Goal: Find contact information: Find contact information

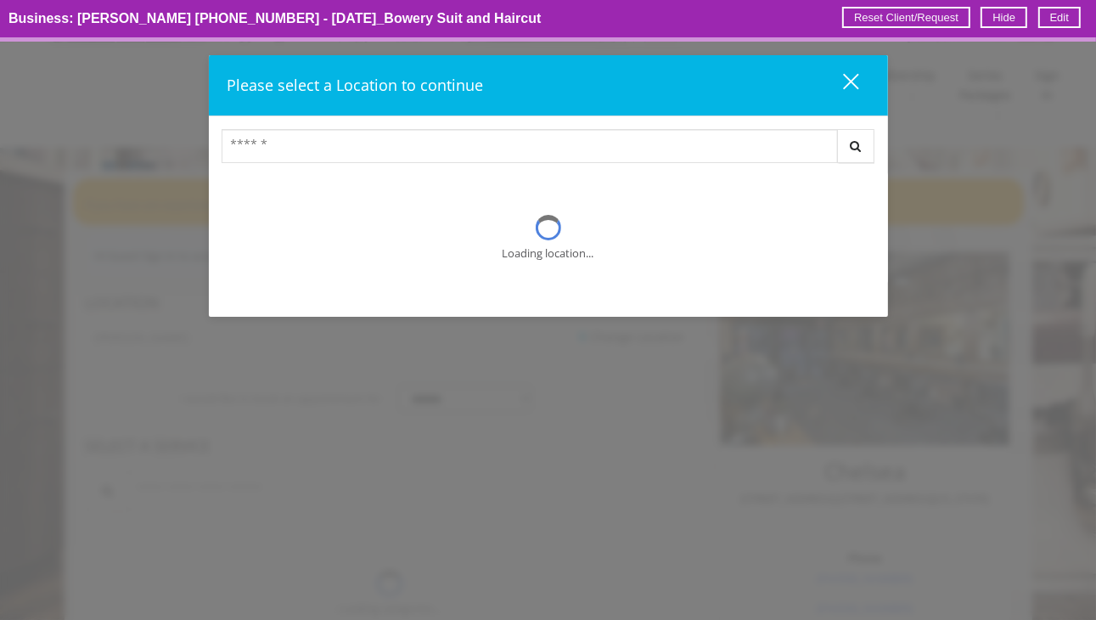
click at [996, 13] on bannerbutton "Hide" at bounding box center [1003, 17] width 47 height 21
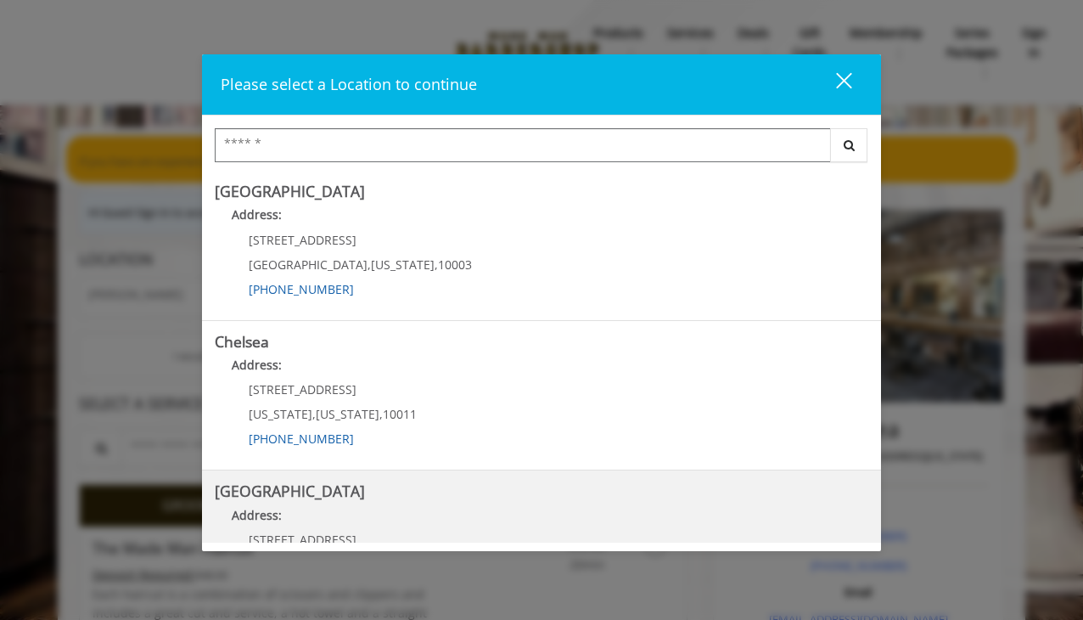
scroll to position [255, 0]
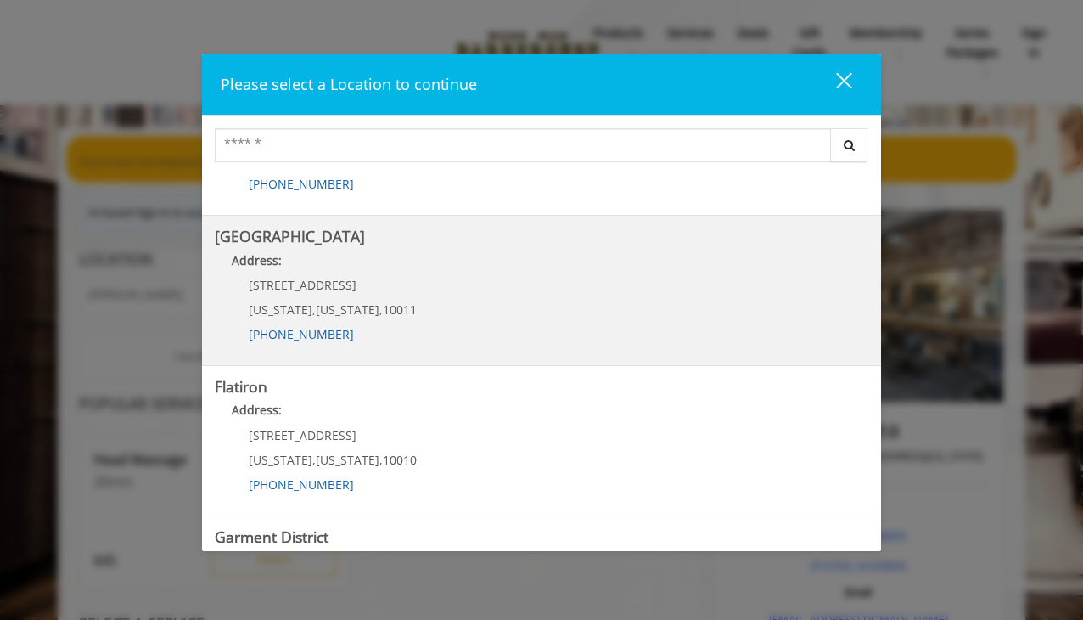
click at [469, 264] on Street "Address:" at bounding box center [541, 264] width 653 height 27
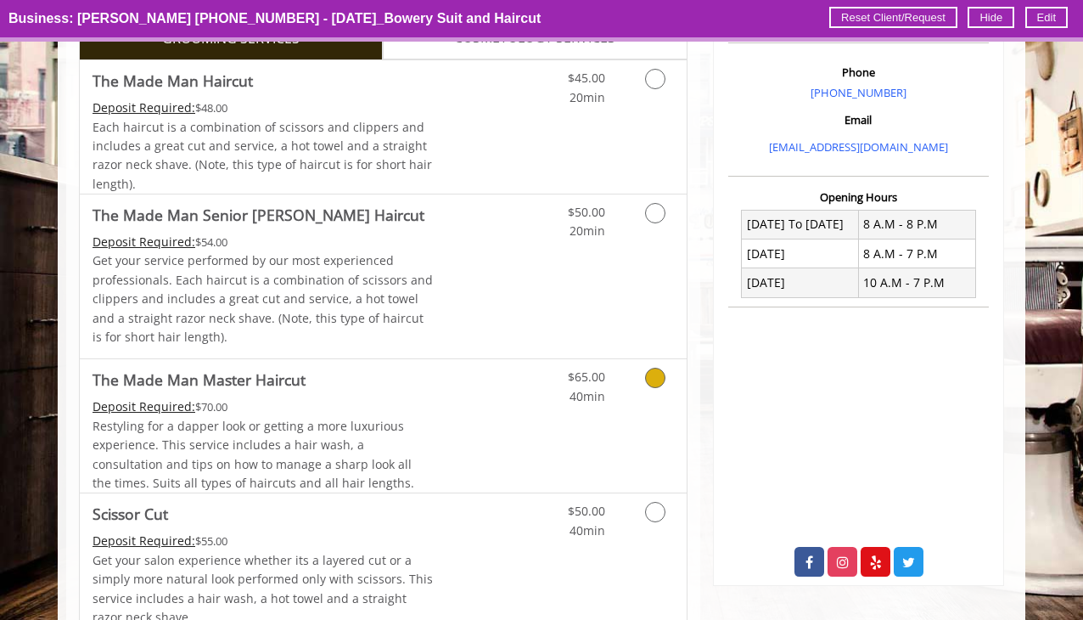
scroll to position [339, 0]
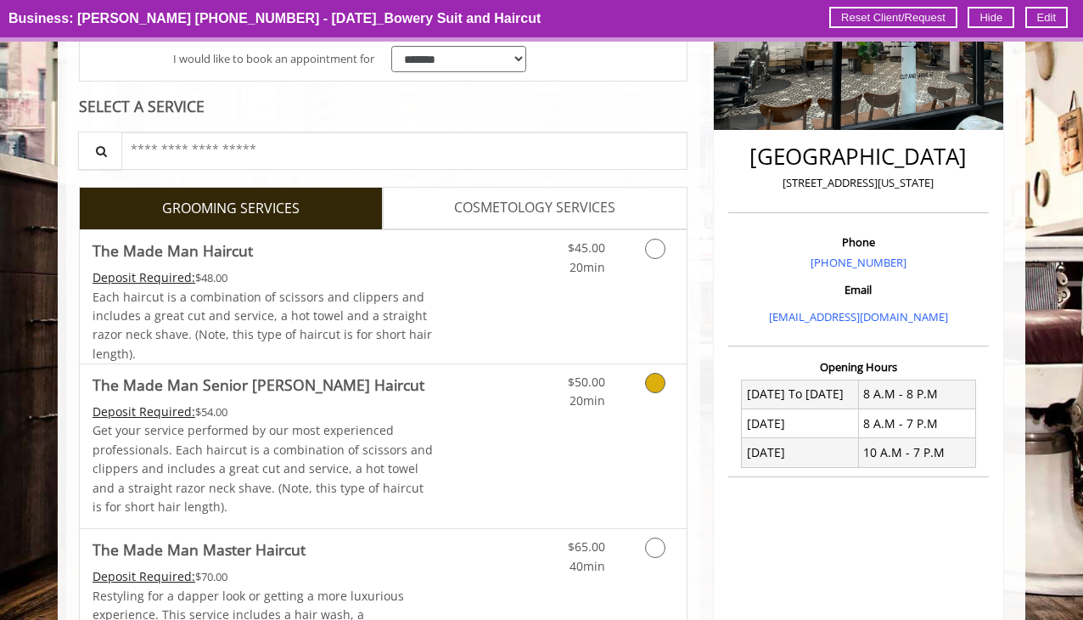
click at [641, 423] on div "$50.00 20min" at bounding box center [611, 446] width 152 height 164
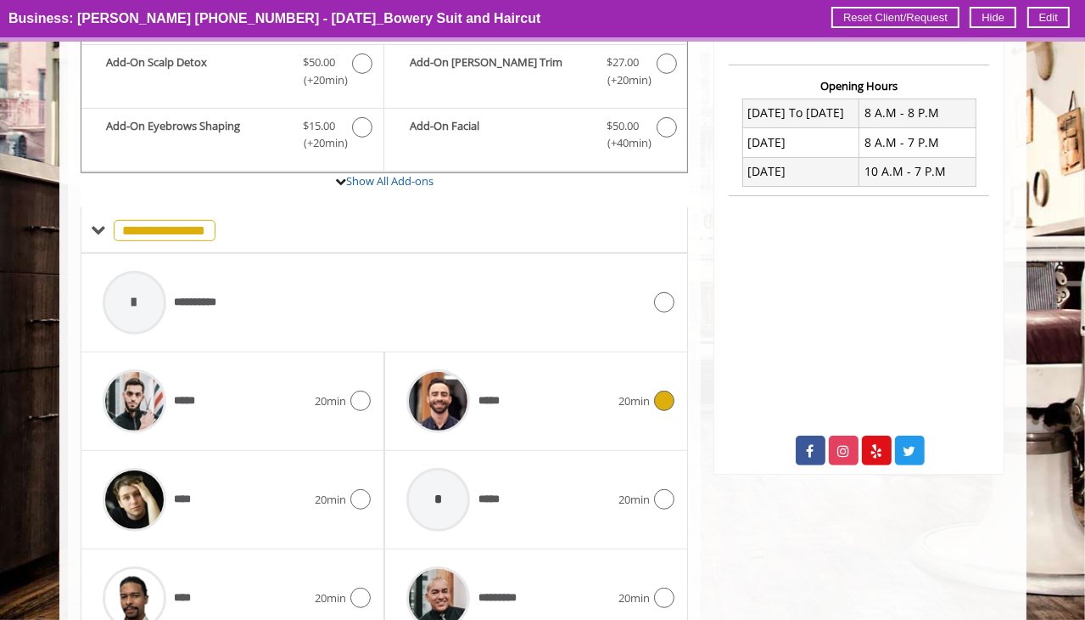
scroll to position [635, 0]
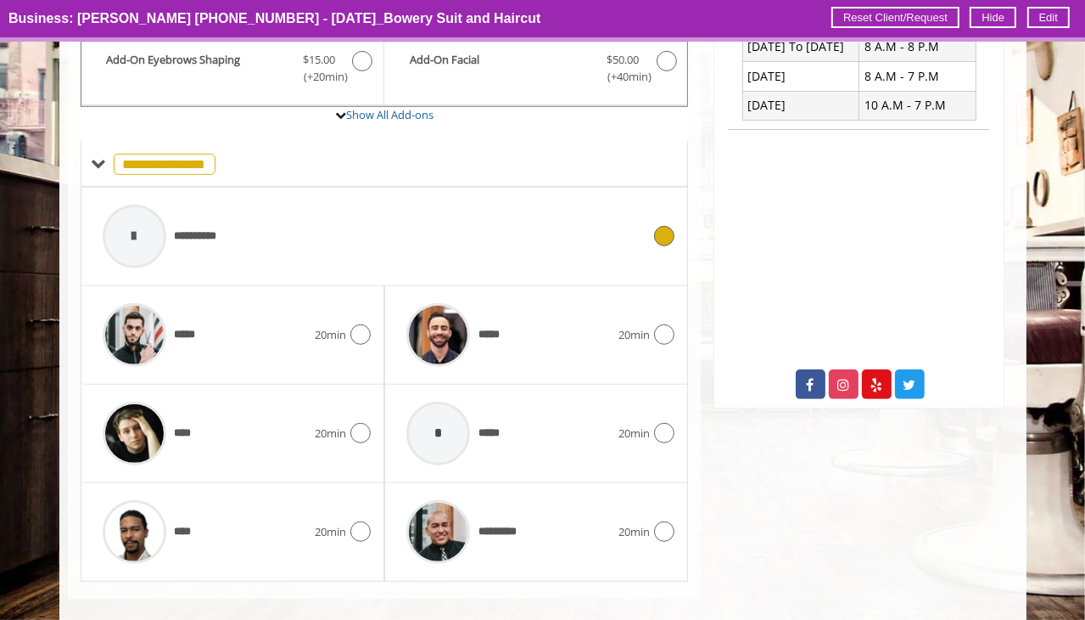
click at [394, 223] on div "**********" at bounding box center [372, 236] width 557 height 81
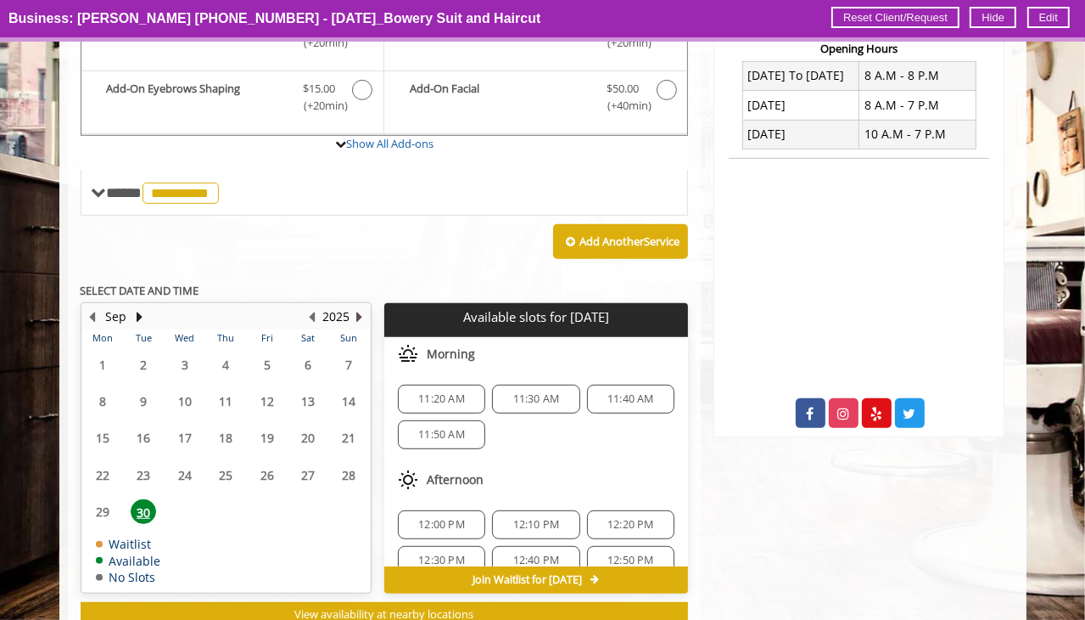
click at [360, 307] on button "Next Year" at bounding box center [360, 316] width 14 height 19
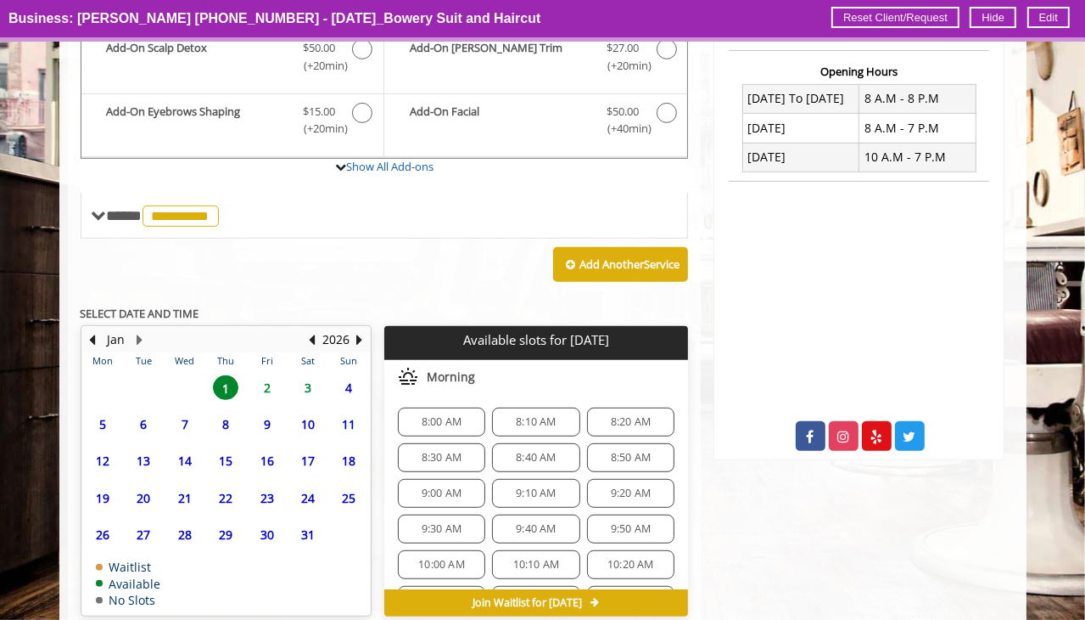
click at [225, 418] on span "8" at bounding box center [225, 424] width 25 height 25
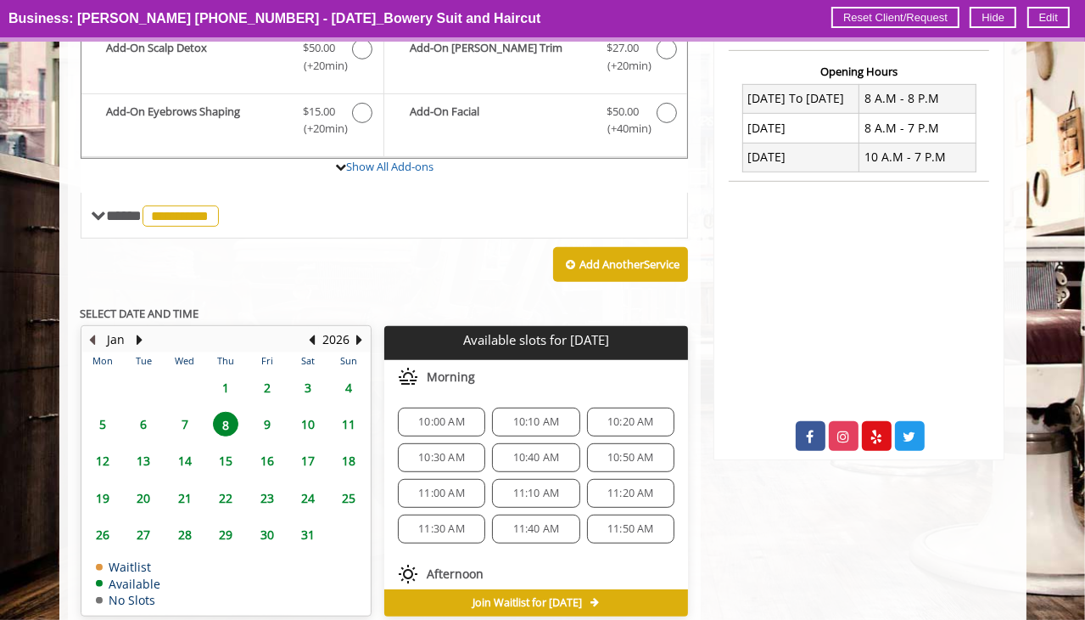
click at [95, 337] on button "Previous Month" at bounding box center [93, 339] width 14 height 19
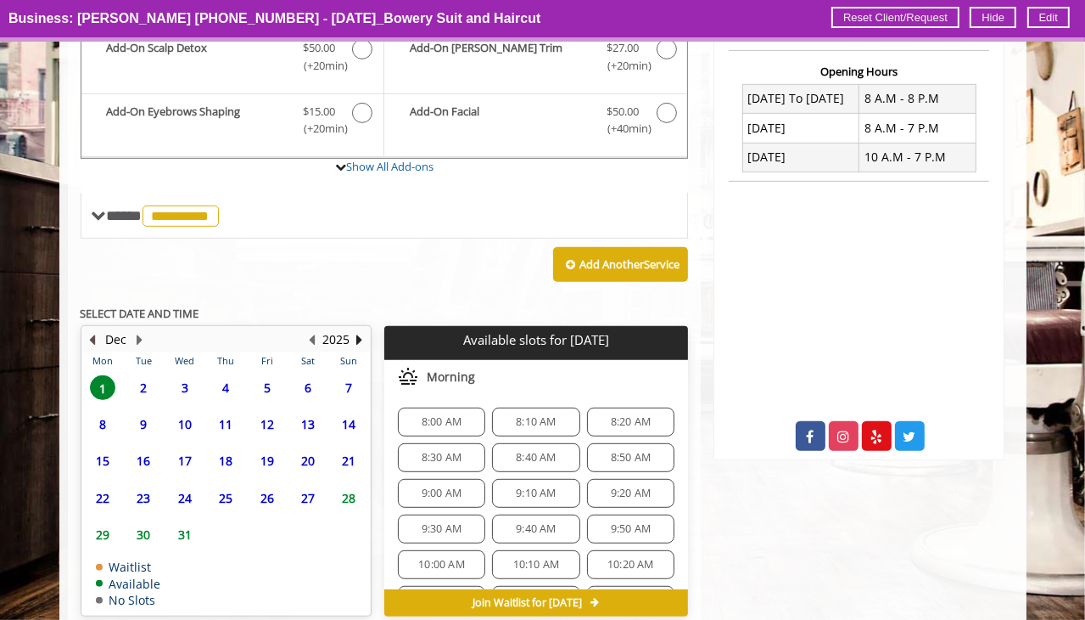
click at [92, 334] on button "Previous Month" at bounding box center [93, 339] width 14 height 19
click at [95, 332] on button "Previous Month" at bounding box center [93, 339] width 14 height 19
click at [194, 419] on span "8" at bounding box center [184, 424] width 25 height 25
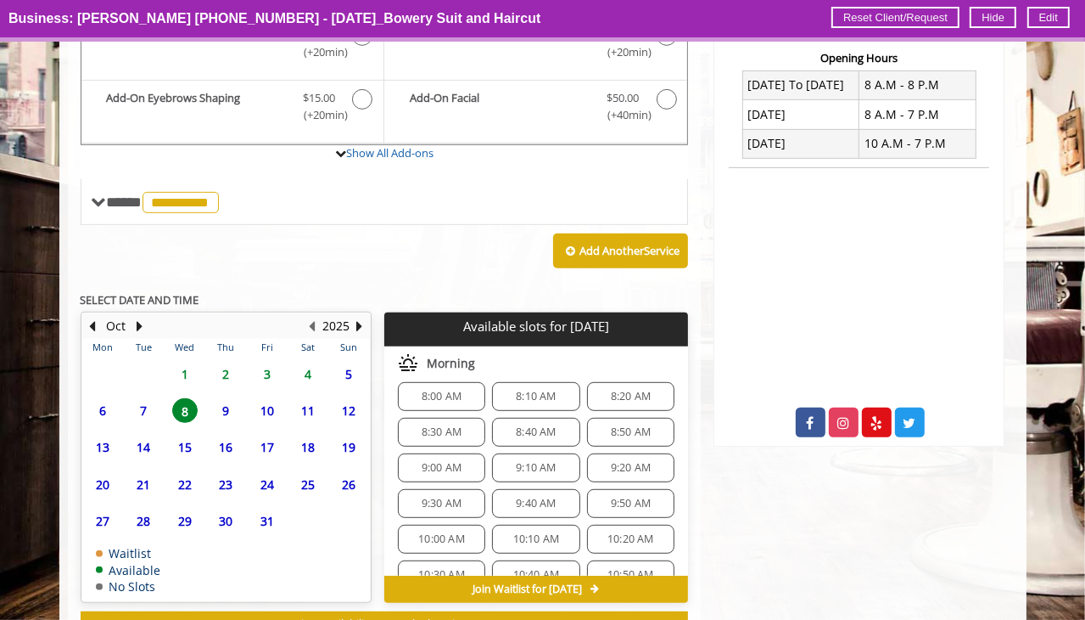
scroll to position [0, 0]
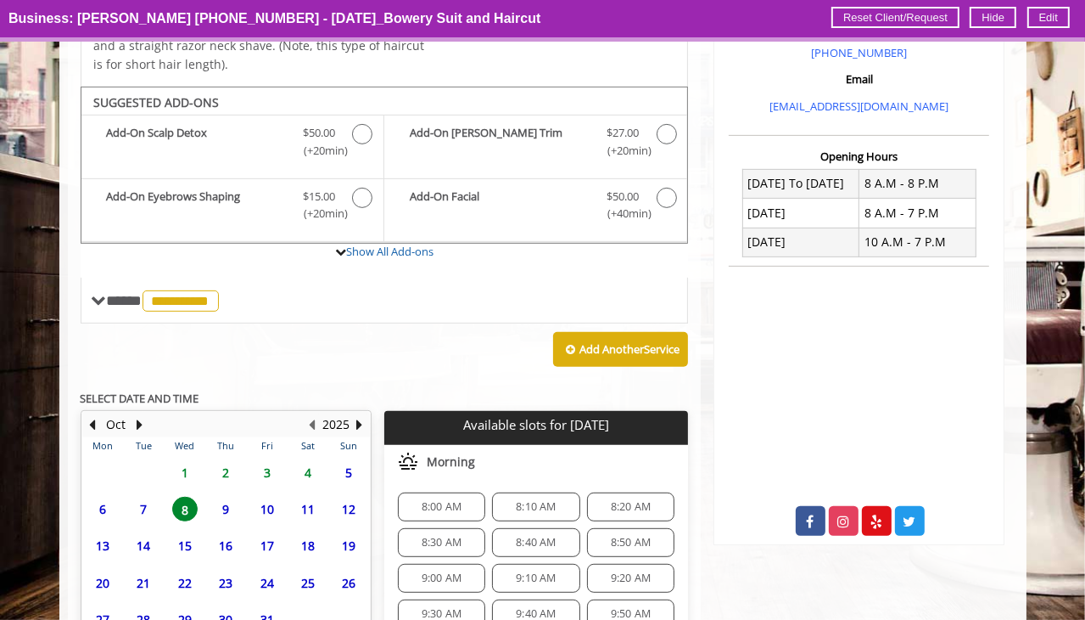
click at [435, 502] on span "8:00 AM" at bounding box center [442, 507] width 40 height 14
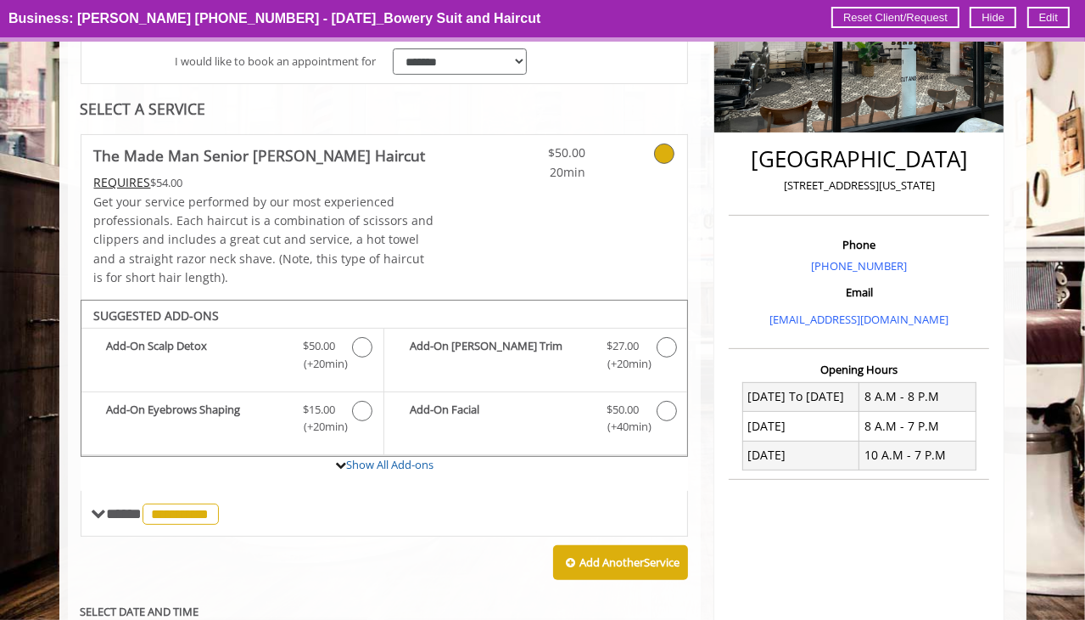
scroll to position [255, 0]
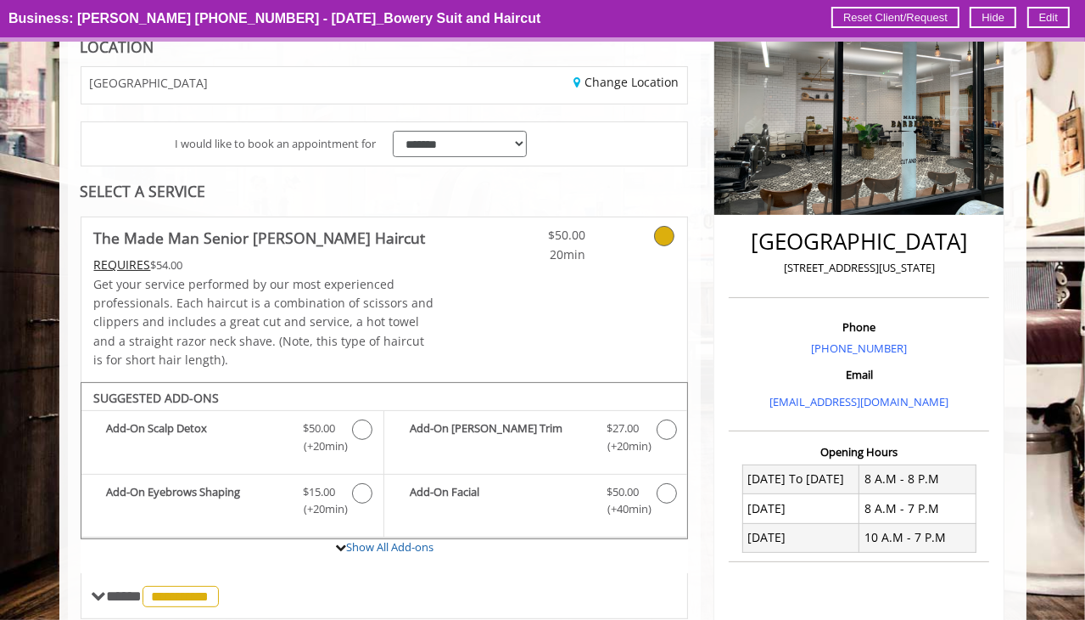
drag, startPoint x: 784, startPoint y: 269, endPoint x: 933, endPoint y: 279, distance: 148.9
click at [933, 279] on div "Chelsea 15th Street 267 W 15th Street, New York" at bounding box center [859, 259] width 261 height 77
copy p "267 W 15th Street, New York"
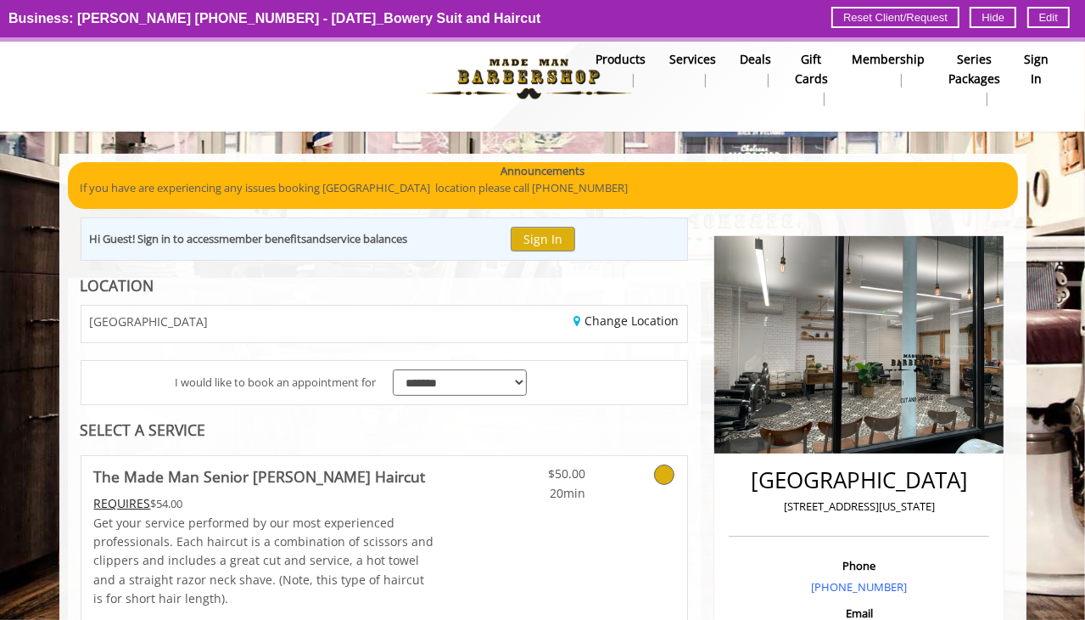
scroll to position [0, 0]
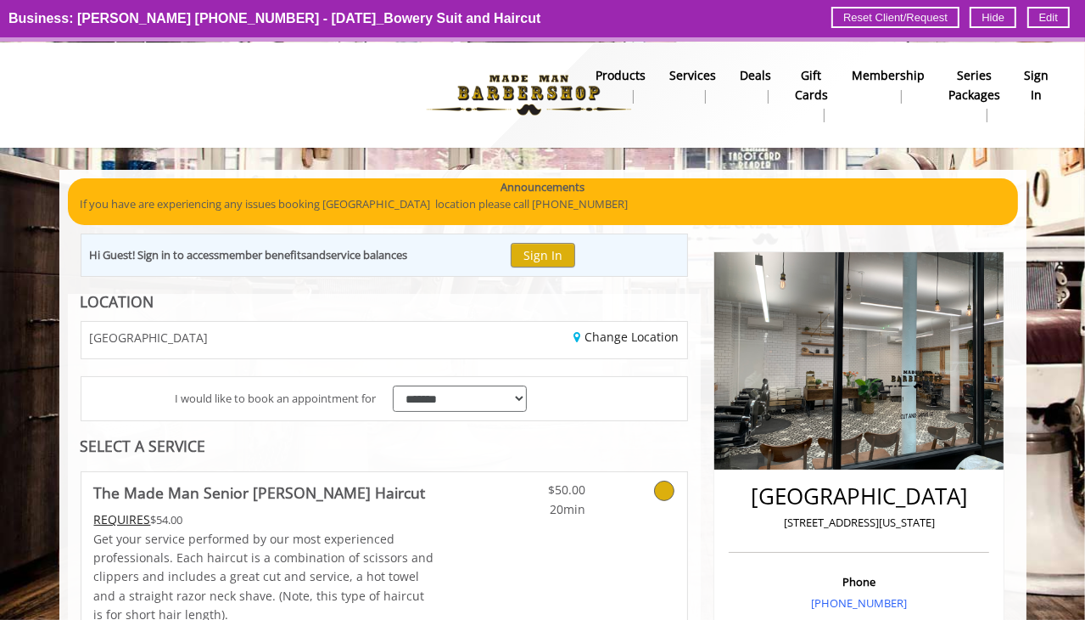
click at [524, 89] on img at bounding box center [528, 94] width 233 height 93
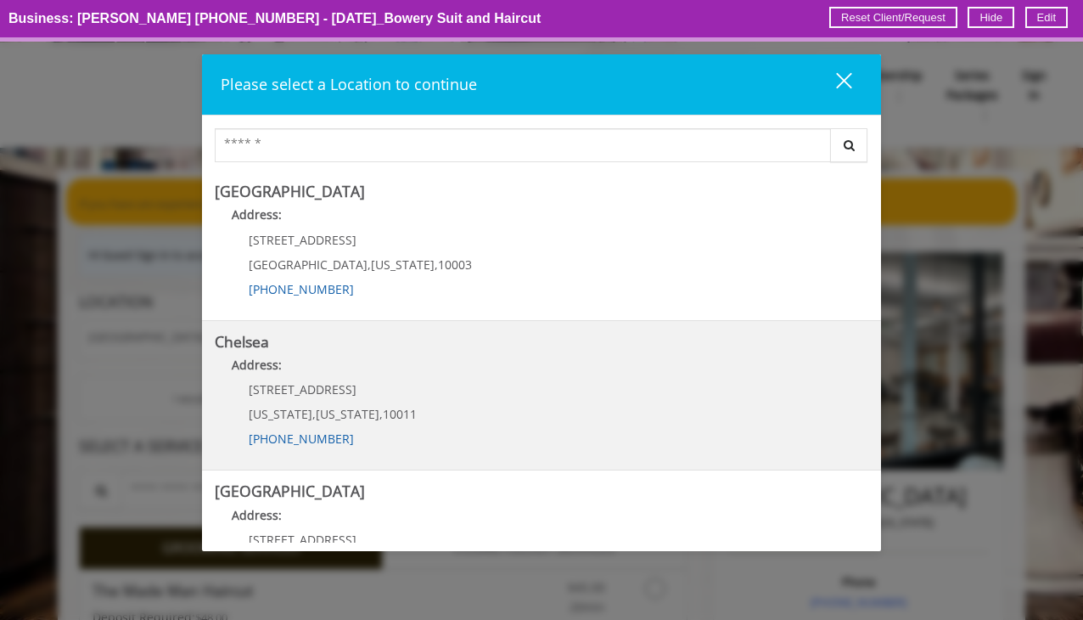
click at [593, 394] on link "Chelsea Address: 169/170 W 23rd St New York , New York , 10011 (917) 639-3902" at bounding box center [541, 396] width 653 height 124
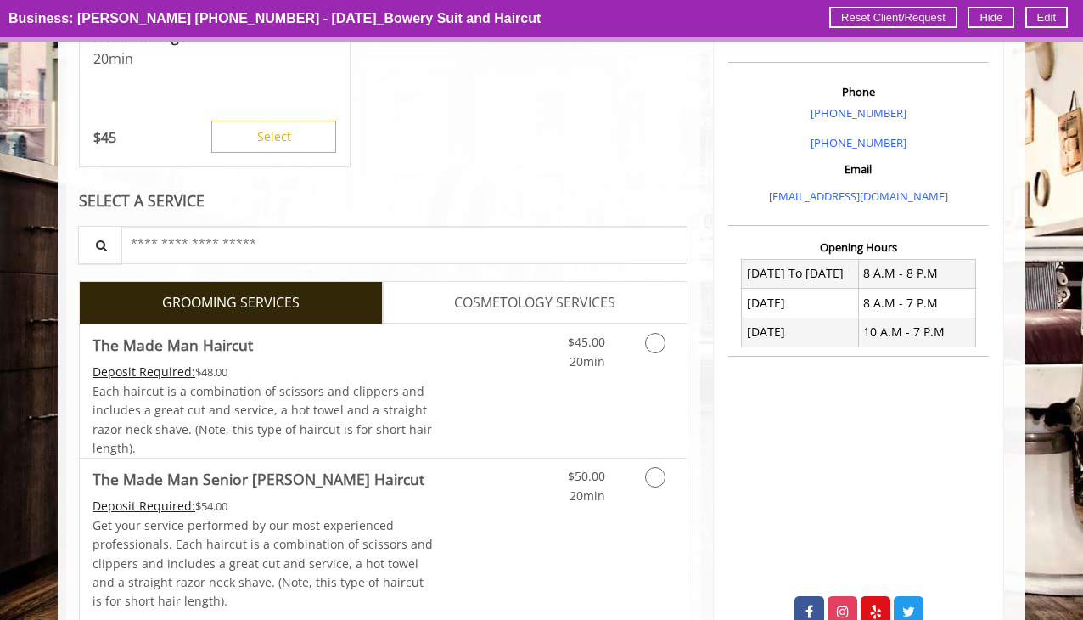
scroll to position [509, 0]
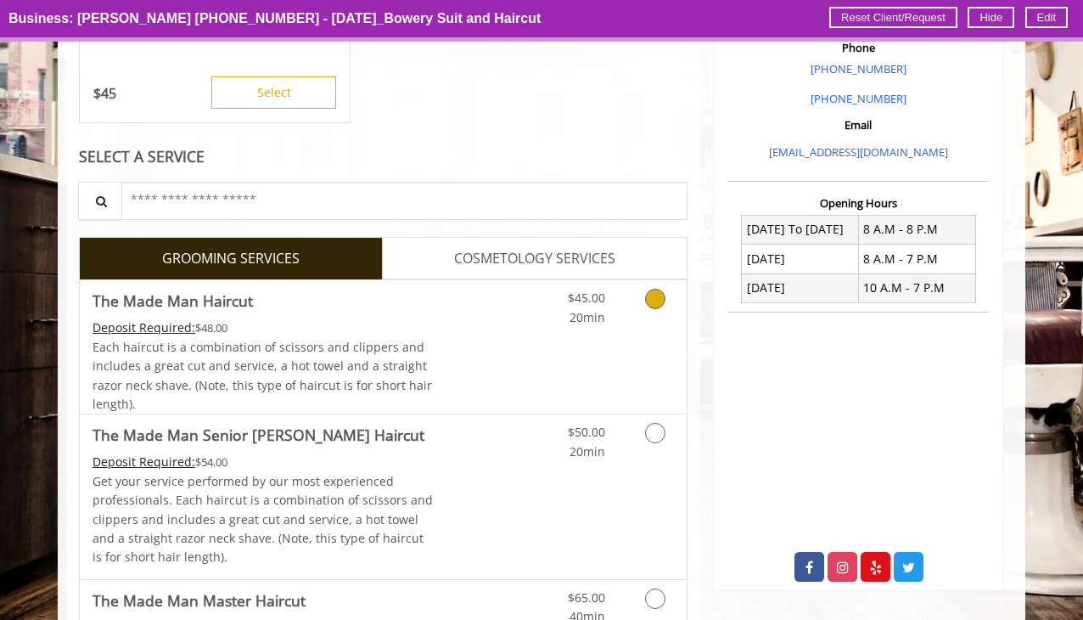
click at [129, 323] on Haircut "Deposit Required:" at bounding box center [144, 327] width 103 height 16
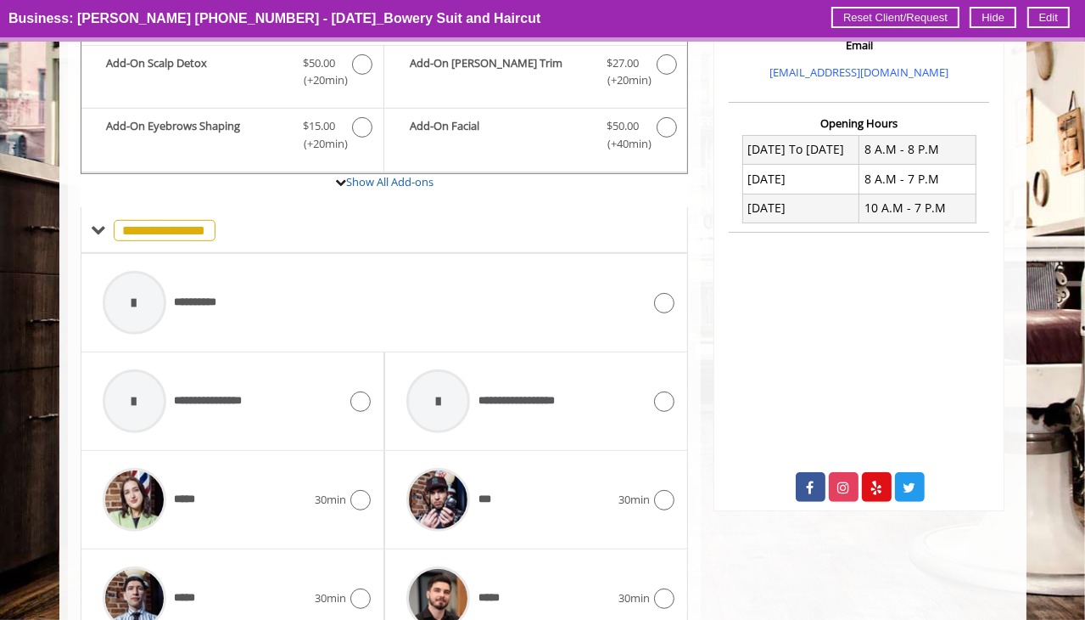
scroll to position [604, 0]
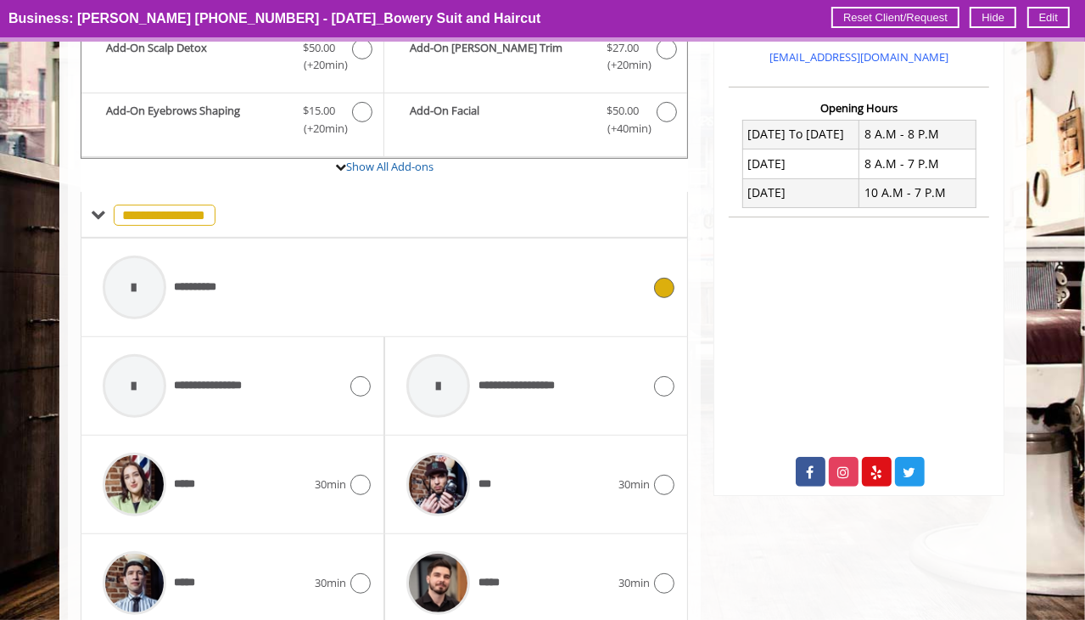
click at [367, 300] on div "**********" at bounding box center [372, 287] width 557 height 81
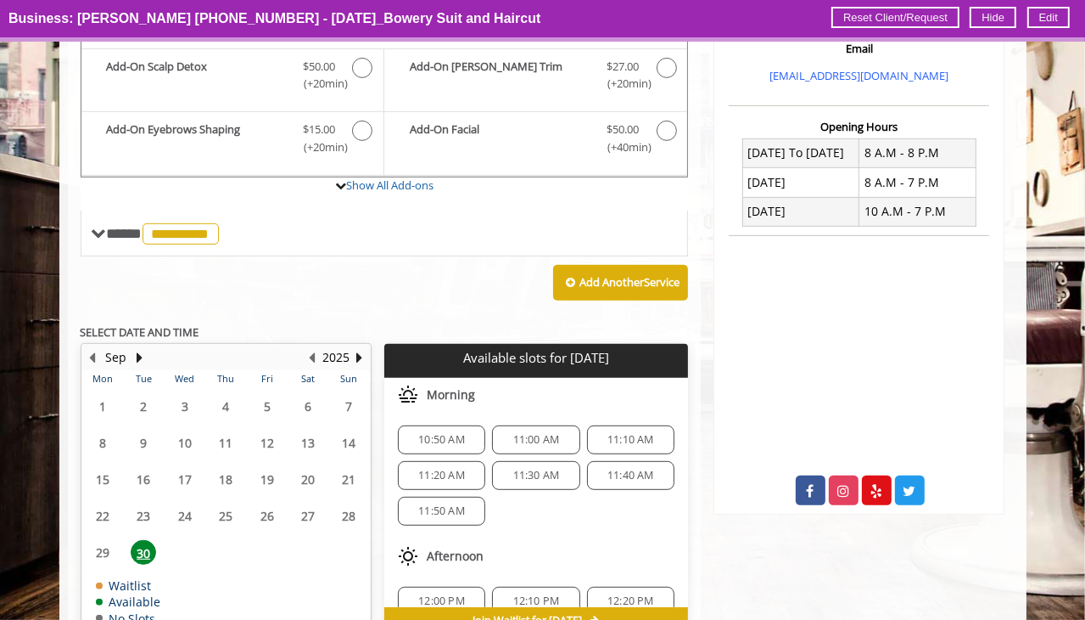
scroll to position [635, 0]
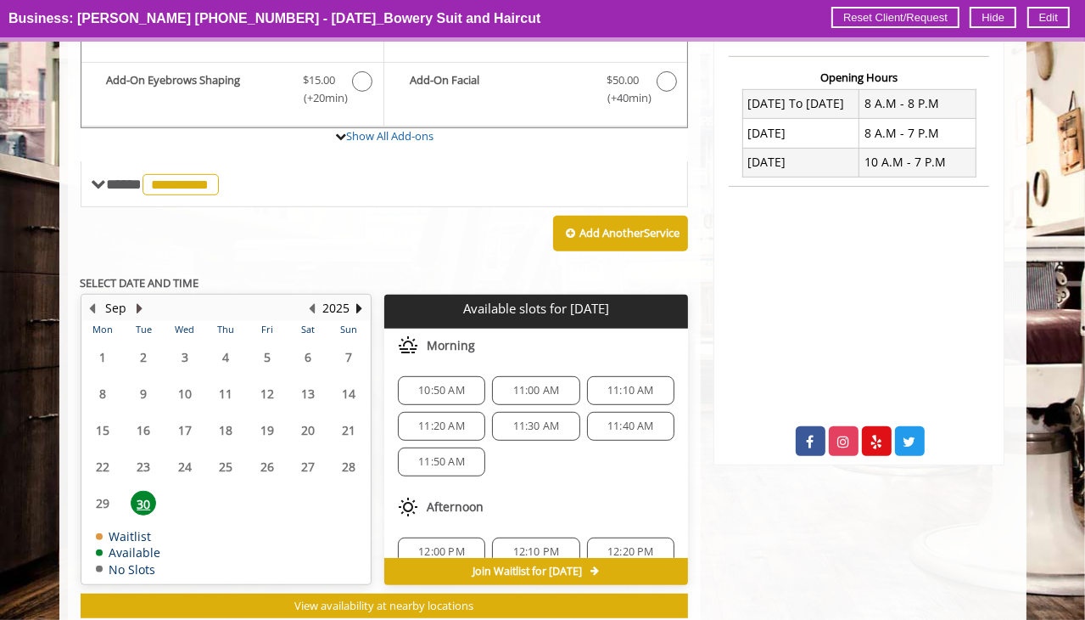
click at [133, 308] on button "Next Month" at bounding box center [140, 308] width 14 height 19
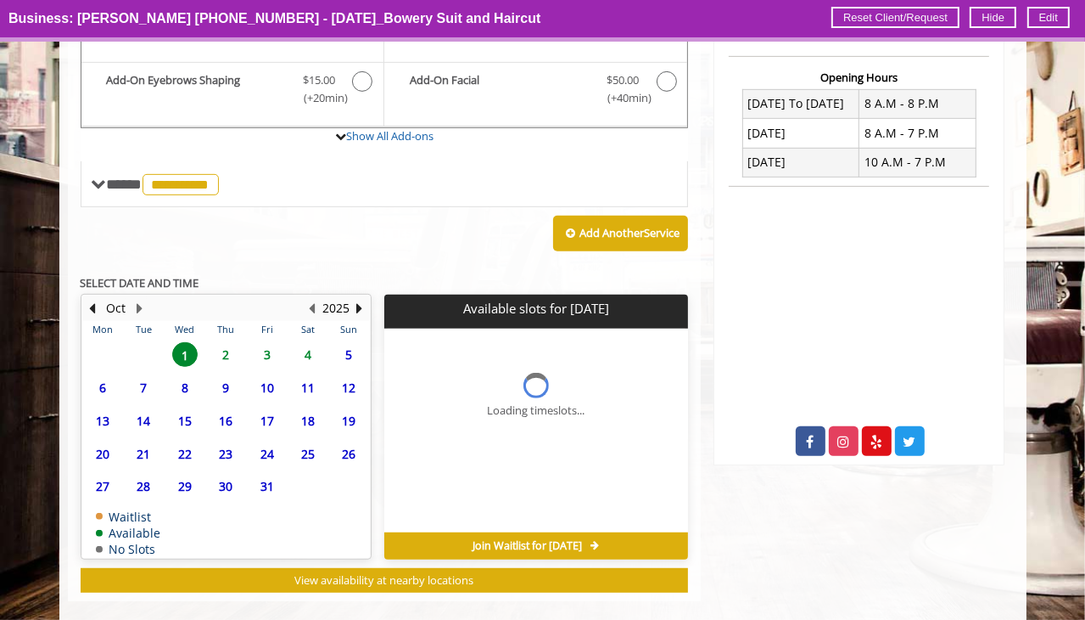
click at [185, 388] on span "8" at bounding box center [184, 387] width 25 height 25
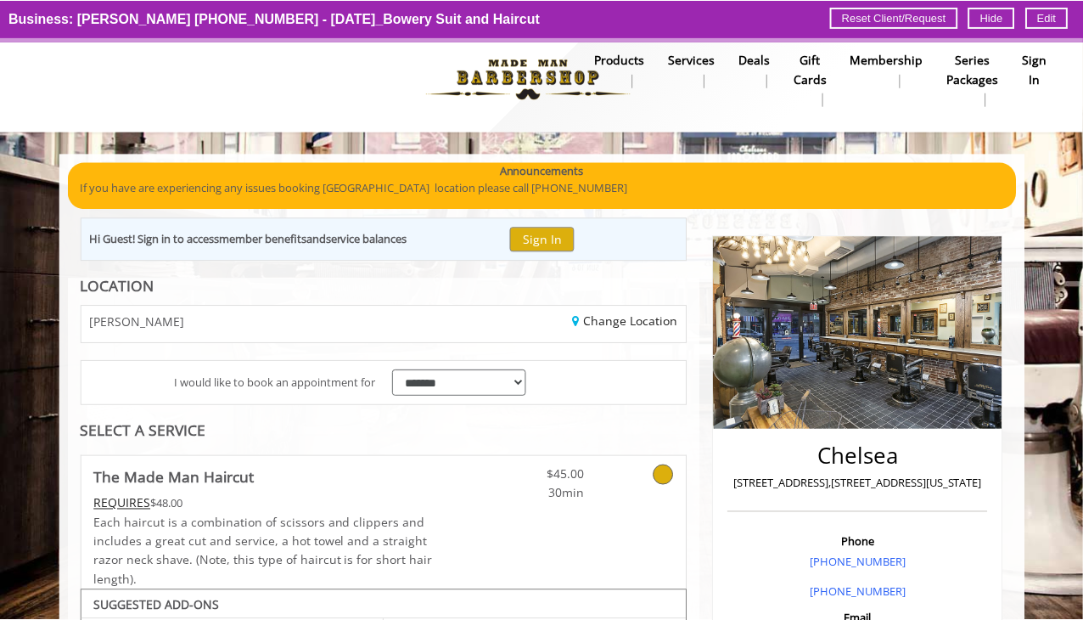
scroll to position [0, 0]
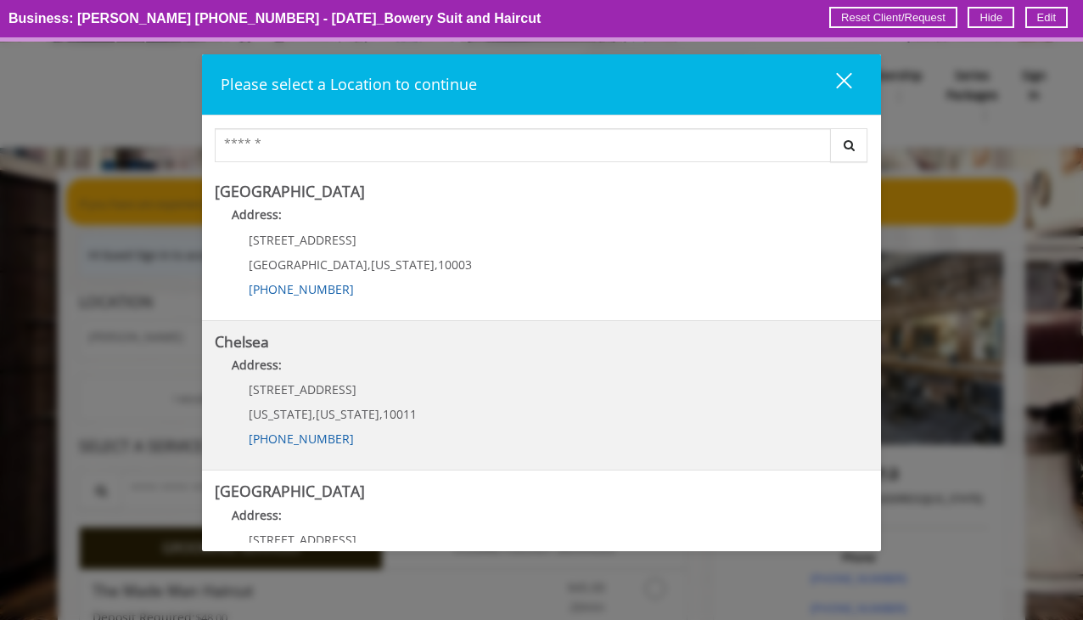
click at [473, 401] on link "Chelsea Address: 169/170 W 23rd St New York , New York , 10011 (917) 639-3902" at bounding box center [541, 396] width 653 height 124
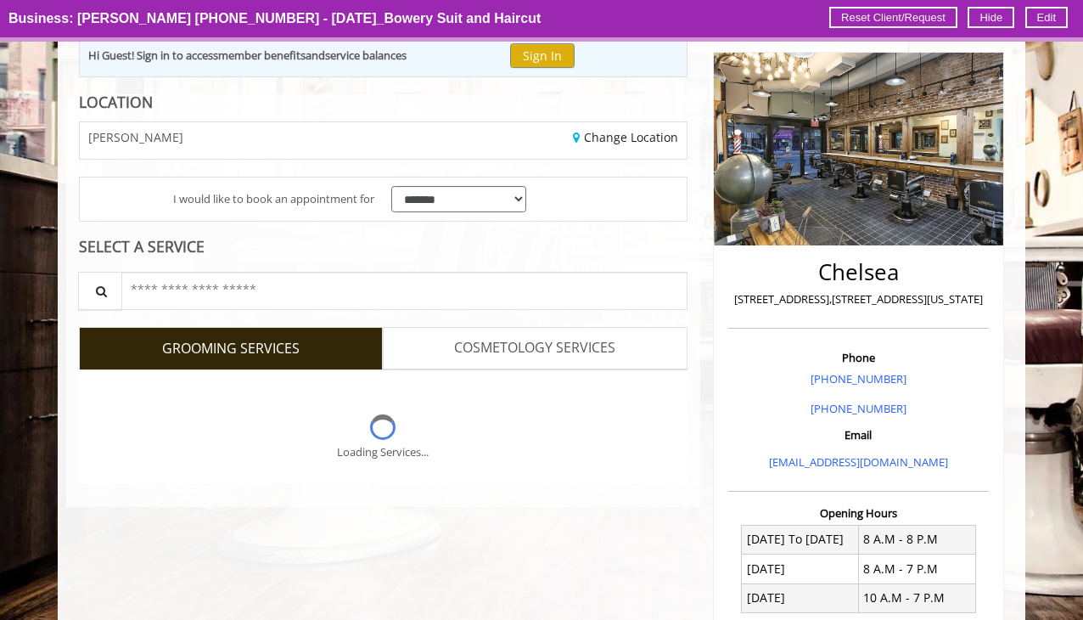
scroll to position [424, 0]
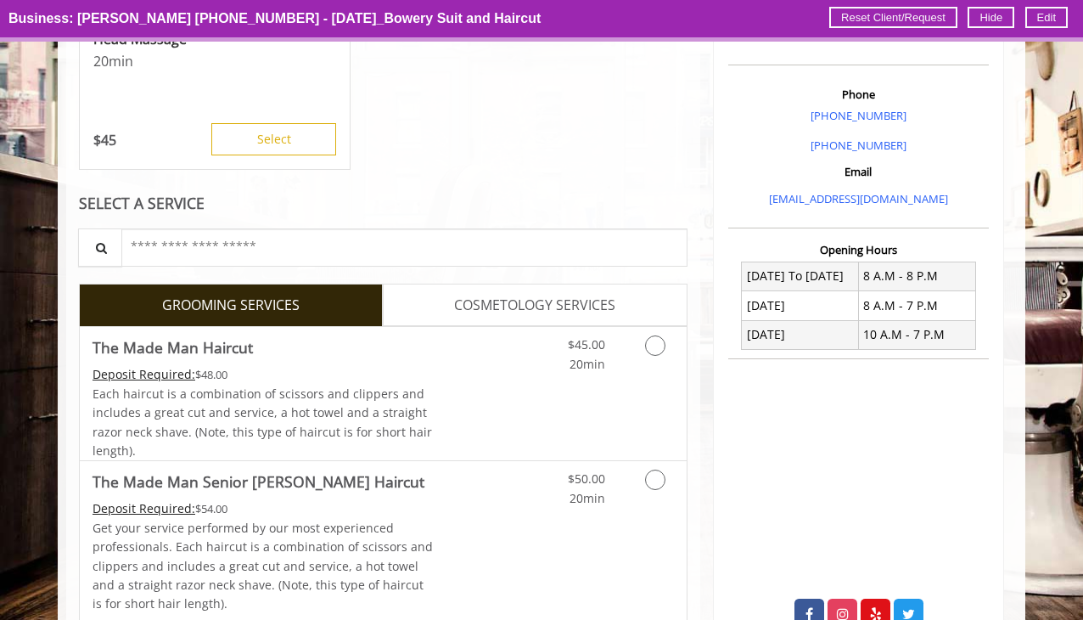
scroll to position [221, 0]
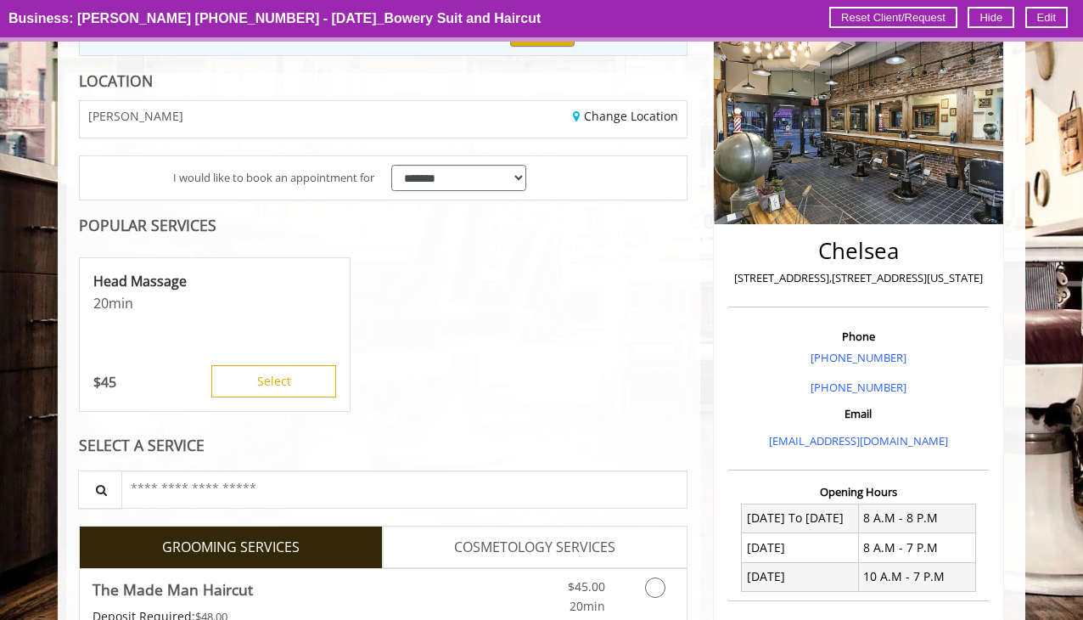
drag, startPoint x: 912, startPoint y: 362, endPoint x: 786, endPoint y: 356, distance: 126.6
click at [786, 356] on p "[PHONE_NUMBER]" at bounding box center [858, 358] width 252 height 18
copy link "[PHONE_NUMBER]"
drag, startPoint x: 827, startPoint y: 395, endPoint x: 805, endPoint y: 394, distance: 22.1
click at [805, 394] on p "[PHONE_NUMBER]" at bounding box center [858, 387] width 252 height 18
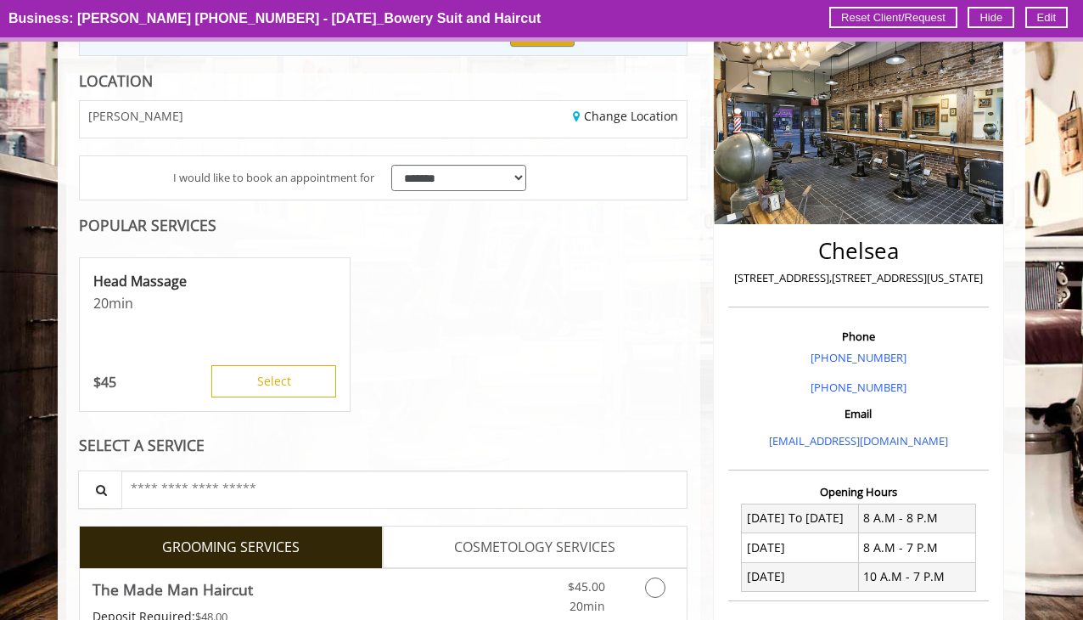
copy link "[PHONE_NUMBER]"
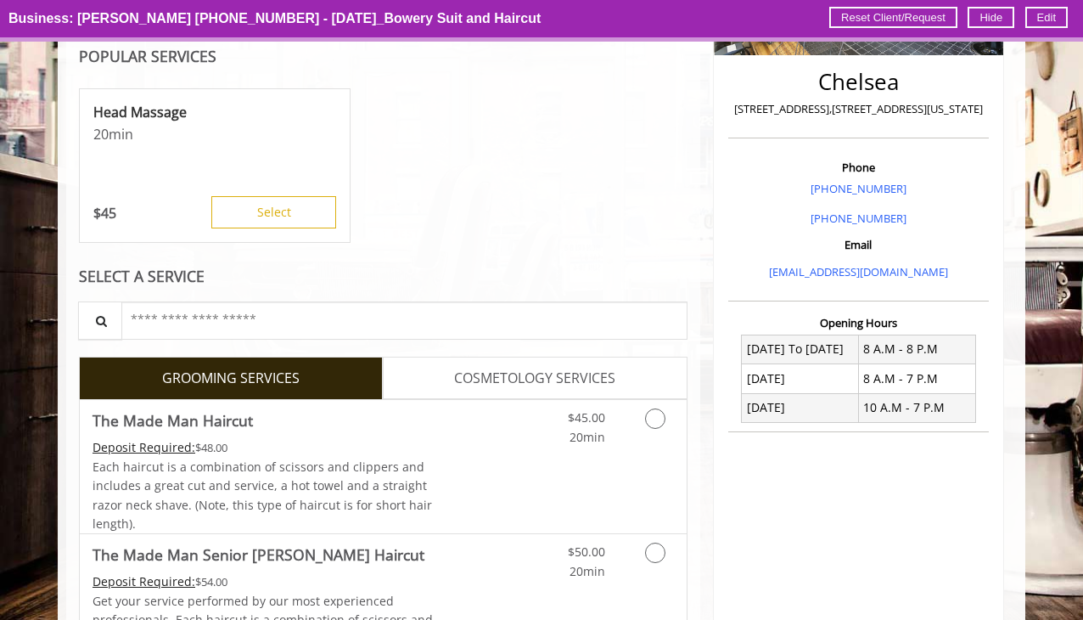
scroll to position [390, 0]
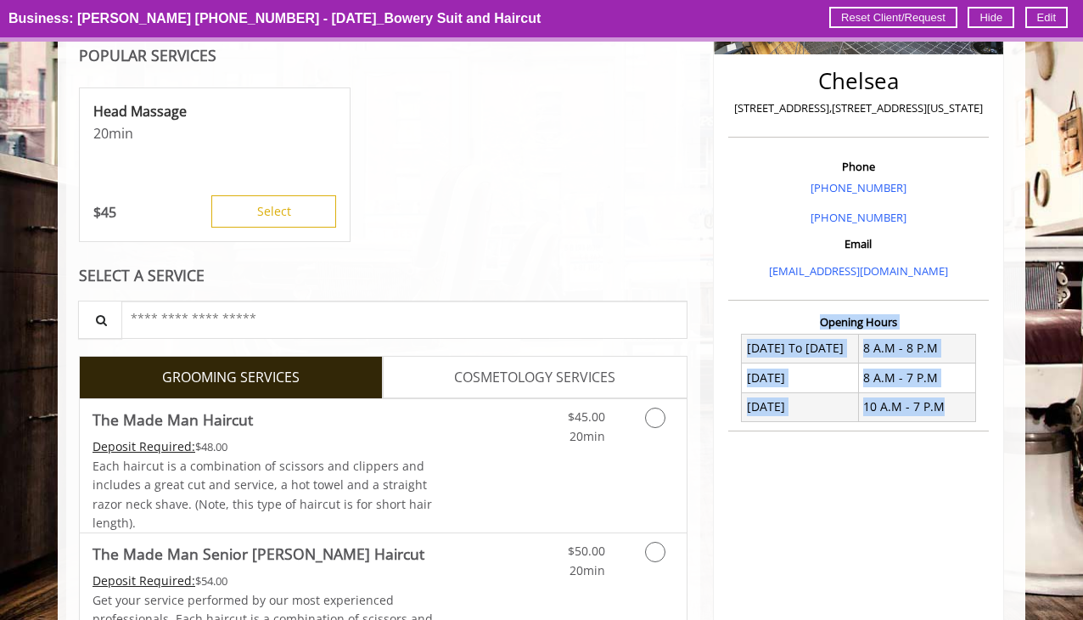
drag, startPoint x: 809, startPoint y: 316, endPoint x: 958, endPoint y: 418, distance: 180.8
click at [958, 418] on div "Opening Hours [DATE] To [DATE] 8 A.M - 8 P.M [DATE] 8 A.M - 7 P.M [DATE] 10 A.M…" at bounding box center [858, 373] width 261 height 115
copy div "Opening Hours [DATE] To [DATE] 8 A.M - 8 P.M [DATE] 8 A.M - 7 P.M [DATE] 10 A.M…"
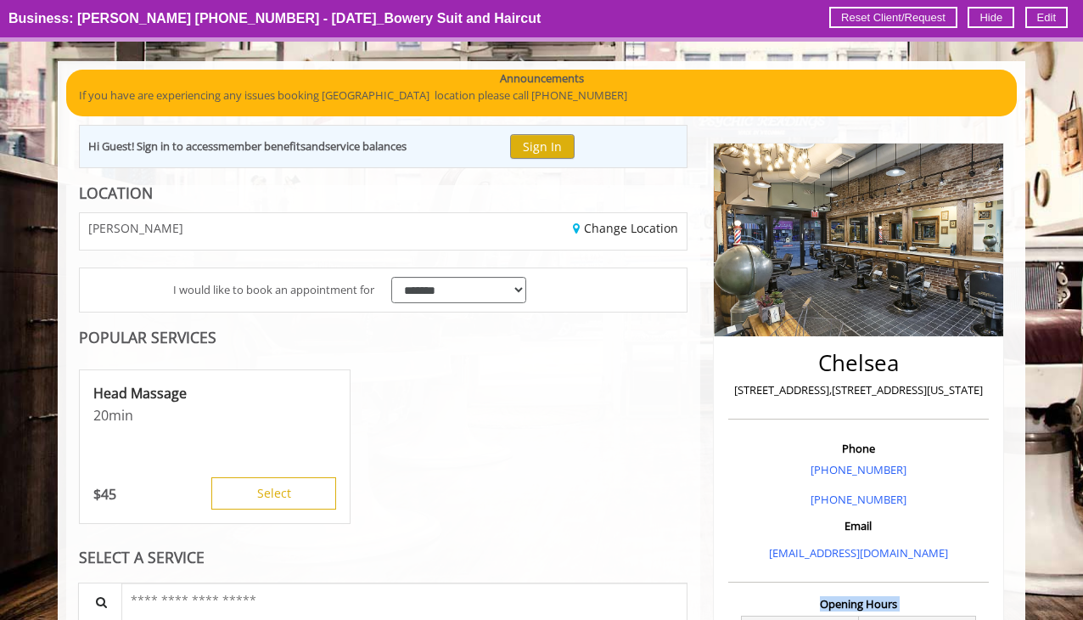
scroll to position [0, 0]
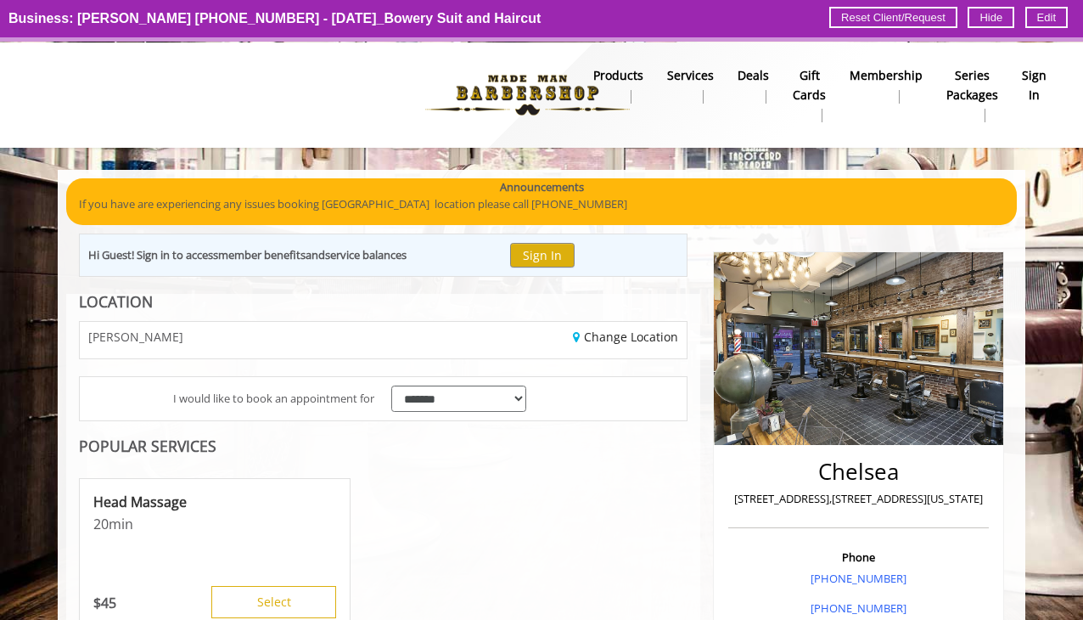
click at [635, 73] on b "products" at bounding box center [618, 75] width 50 height 19
click at [547, 84] on img at bounding box center [527, 94] width 233 height 93
